Goal: Information Seeking & Learning: Learn about a topic

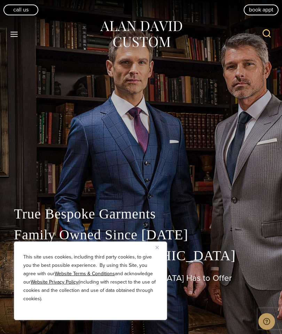
click at [162, 248] on button "Close" at bounding box center [160, 247] width 8 height 8
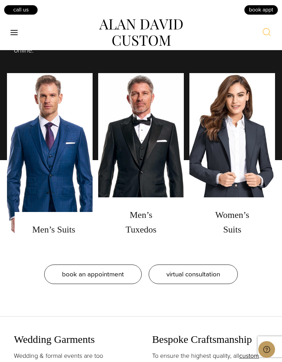
scroll to position [563, 0]
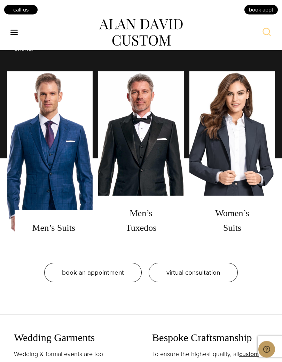
click at [33, 210] on link "men's suits" at bounding box center [50, 159] width 86 height 174
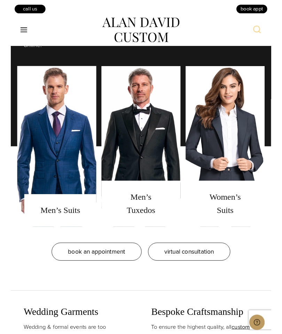
scroll to position [591, 0]
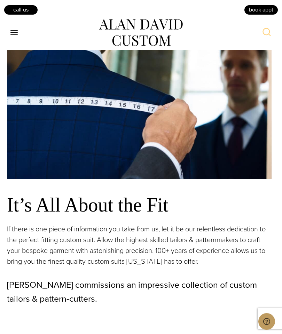
scroll to position [597, 0]
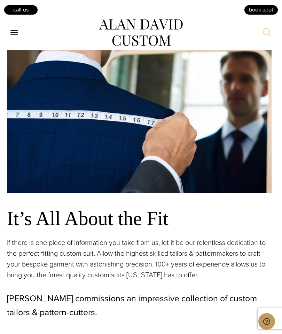
click at [17, 34] on icon "Open menu" at bounding box center [13, 32] width 7 height 5
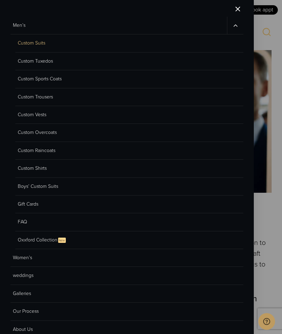
click at [23, 223] on link "FAQ" at bounding box center [129, 222] width 228 height 18
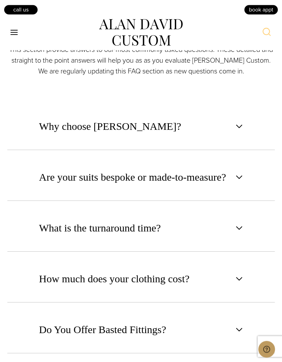
click at [239, 182] on button "Are your suits bespoke or made-to-measure?" at bounding box center [141, 177] width 268 height 47
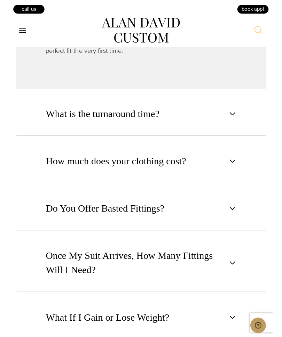
scroll to position [703, 0]
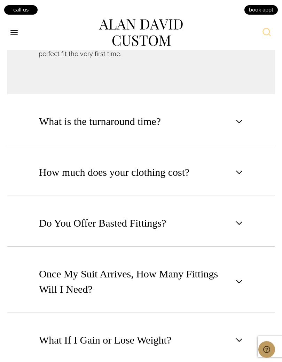
click at [238, 188] on button "How much does your clothing cost?" at bounding box center [141, 172] width 268 height 47
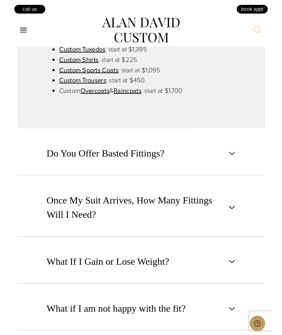
scroll to position [676, 0]
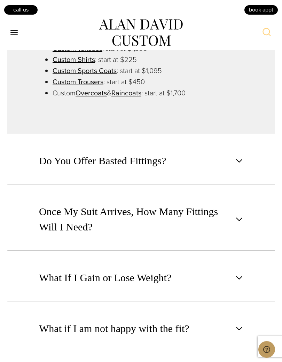
click at [235, 166] on button "Do You Offer Basted Fittings?" at bounding box center [141, 160] width 268 height 47
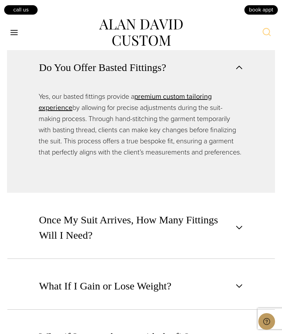
scroll to position [590, 0]
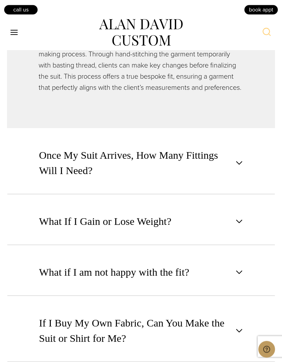
click at [236, 179] on button "Once My Suit Arrives, How Many Fittings Will I Need?" at bounding box center [141, 163] width 268 height 63
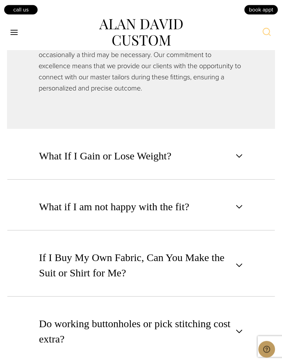
scroll to position [755, 0]
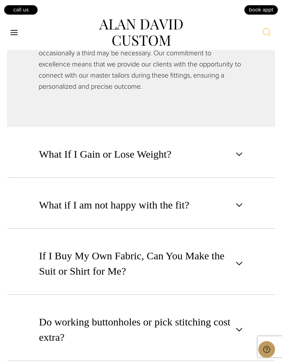
click at [242, 157] on span "button" at bounding box center [239, 154] width 8 height 8
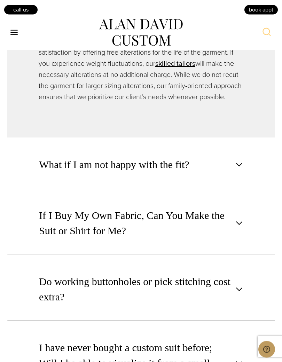
click at [238, 169] on span "button" at bounding box center [239, 165] width 8 height 8
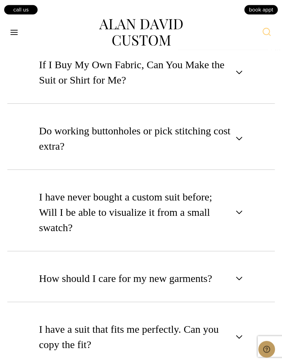
scroll to position [959, 0]
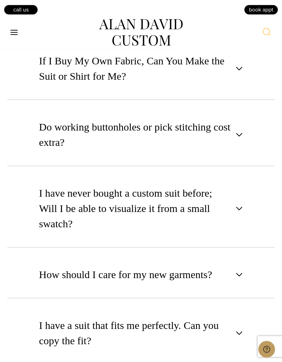
click at [237, 139] on button "Do working buttonholes or pick stitching cost extra?" at bounding box center [141, 135] width 268 height 63
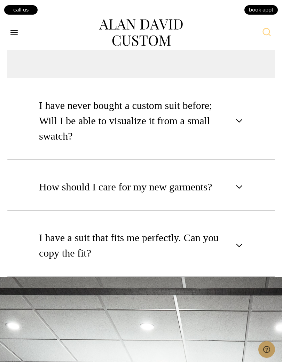
scroll to position [1040, 0]
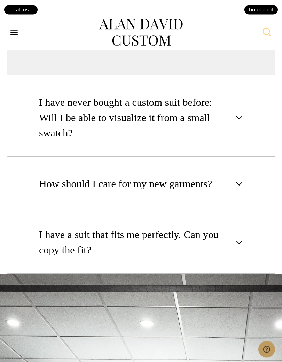
click at [239, 122] on button "I have never bought a custom suit before; Will I be able to visualize it from a…" at bounding box center [141, 118] width 268 height 78
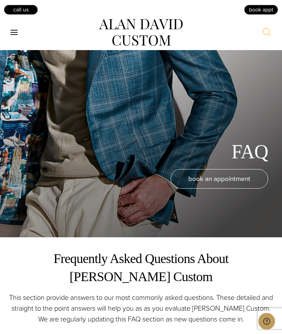
scroll to position [0, 0]
